Goal: Information Seeking & Learning: Learn about a topic

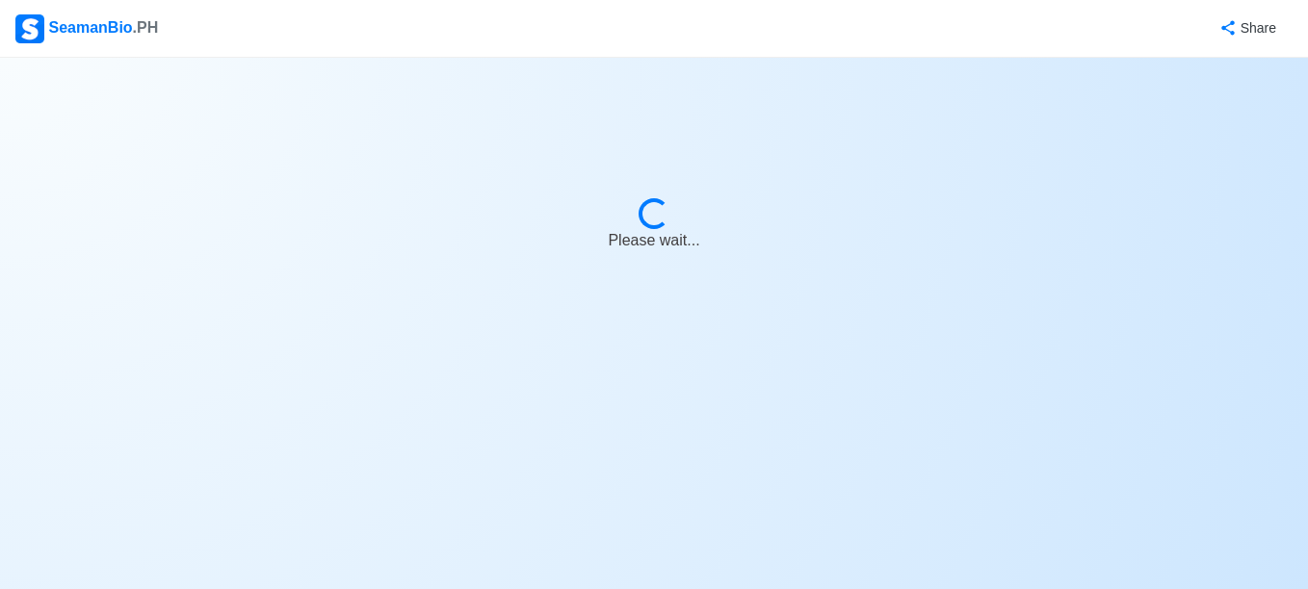
select select "[PERSON_NAME]"
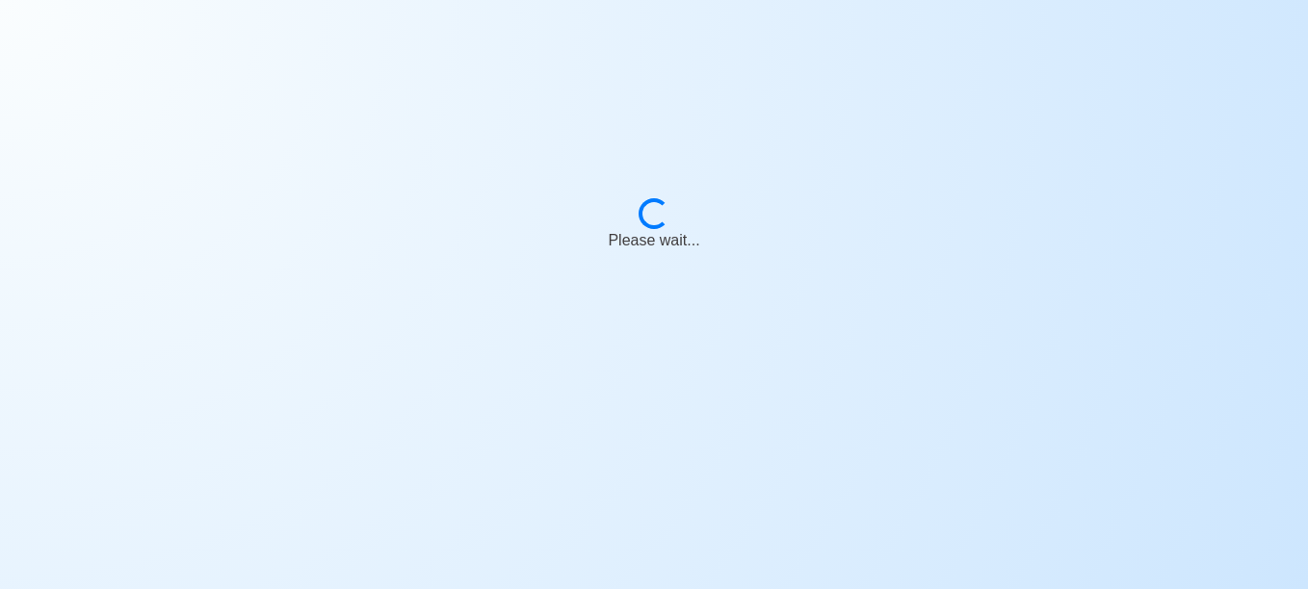
select select "[PERSON_NAME]"
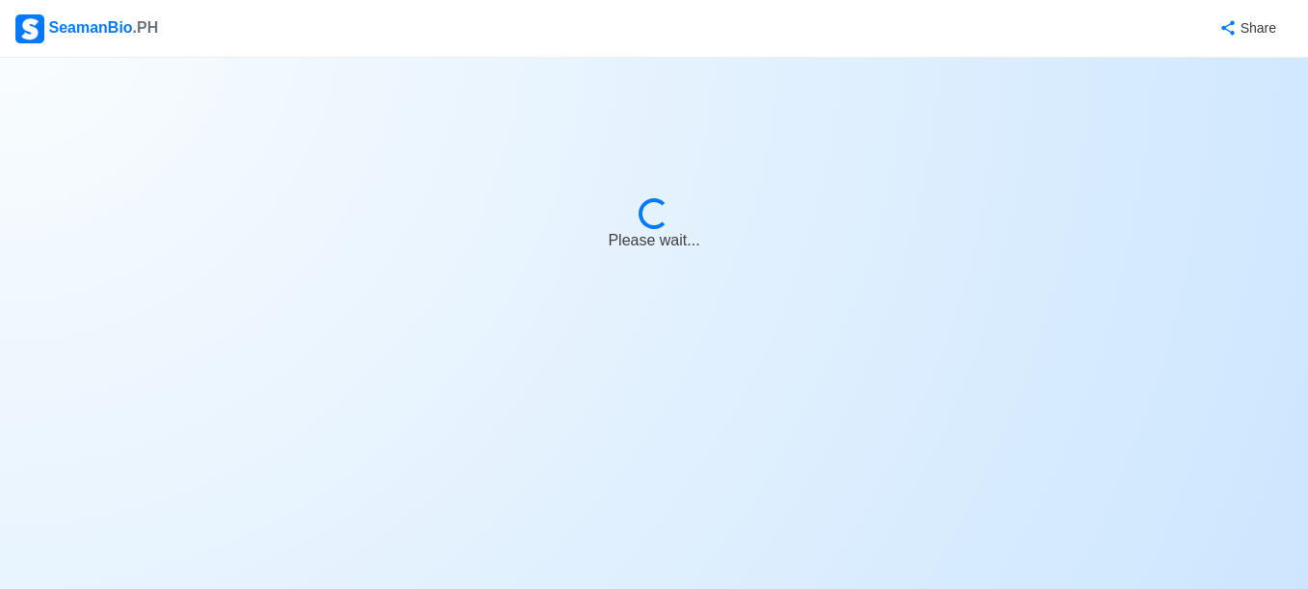
select select "[PERSON_NAME]"
